Goal: Task Accomplishment & Management: Use online tool/utility

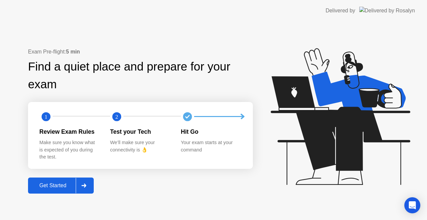
click at [61, 188] on div "Get Started" at bounding box center [53, 185] width 46 height 6
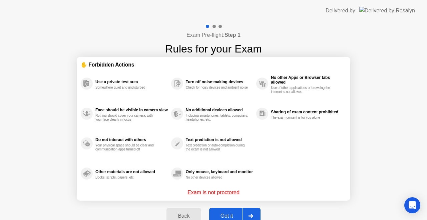
click at [223, 209] on button "Got it" at bounding box center [234, 216] width 51 height 16
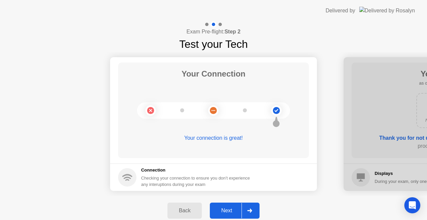
click at [227, 213] on div "Next" at bounding box center [227, 210] width 30 height 6
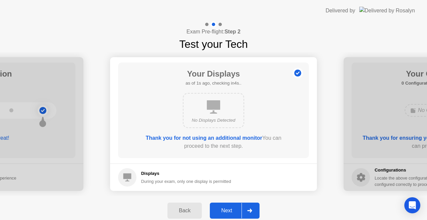
click at [227, 213] on div "Next" at bounding box center [227, 210] width 30 height 6
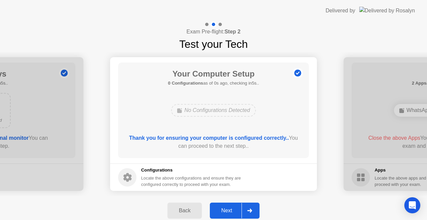
click at [226, 213] on div "Next" at bounding box center [227, 210] width 30 height 6
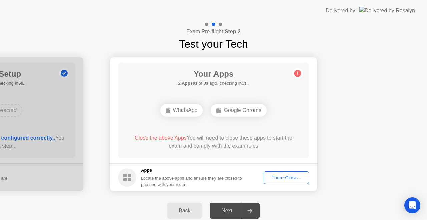
click at [291, 173] on button "Force Close..." at bounding box center [286, 177] width 45 height 13
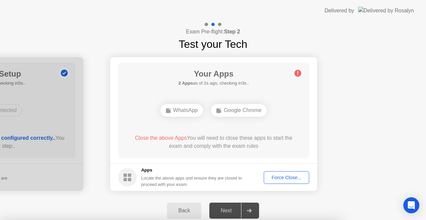
drag, startPoint x: 192, startPoint y: 147, endPoint x: 214, endPoint y: 152, distance: 22.5
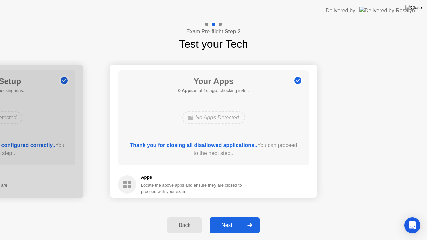
click at [235, 219] on div "Next" at bounding box center [227, 226] width 30 height 6
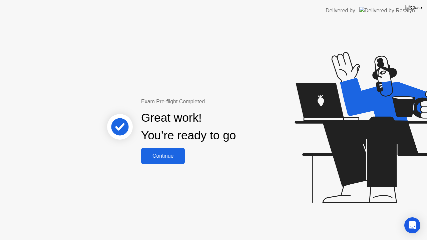
click at [150, 153] on div "Continue" at bounding box center [163, 156] width 40 height 6
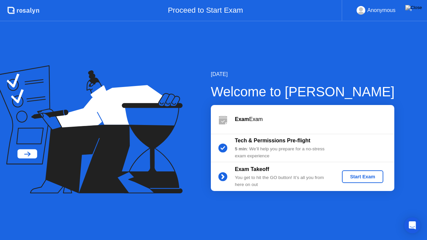
click at [363, 179] on div "Start Exam" at bounding box center [363, 176] width 36 height 5
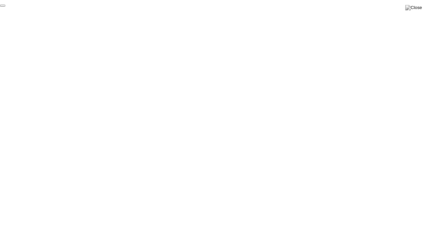
click div "End Proctoring Session"
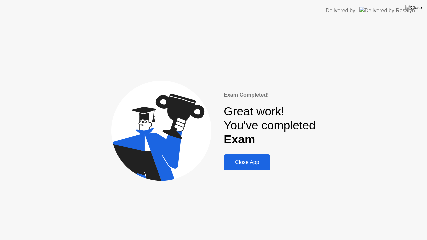
click at [261, 160] on div "Close App" at bounding box center [247, 163] width 43 height 6
